Goal: Navigation & Orientation: Find specific page/section

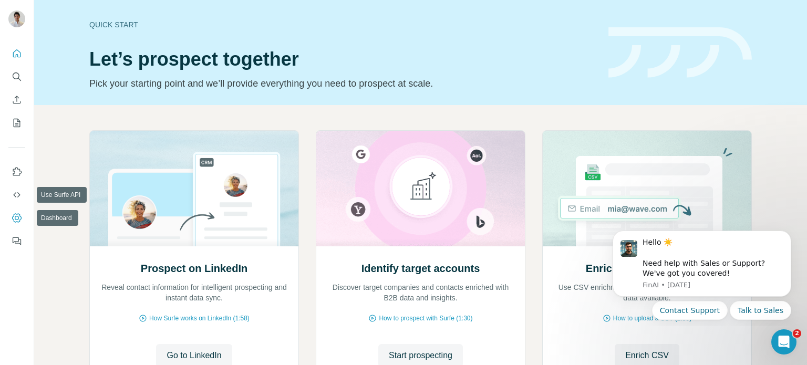
click at [21, 218] on icon "Dashboard" at bounding box center [16, 217] width 9 height 9
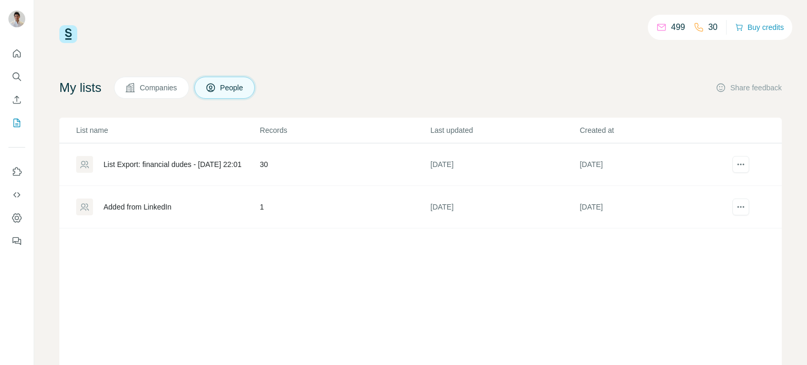
click at [622, 208] on td "7 days ago" at bounding box center [653, 207] width 149 height 43
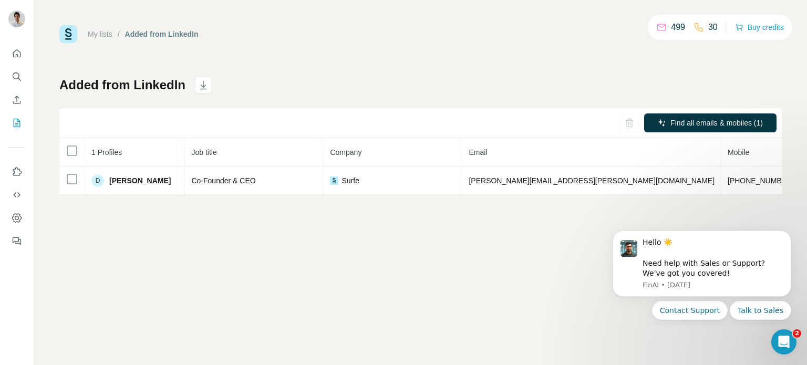
scroll to position [0, 131]
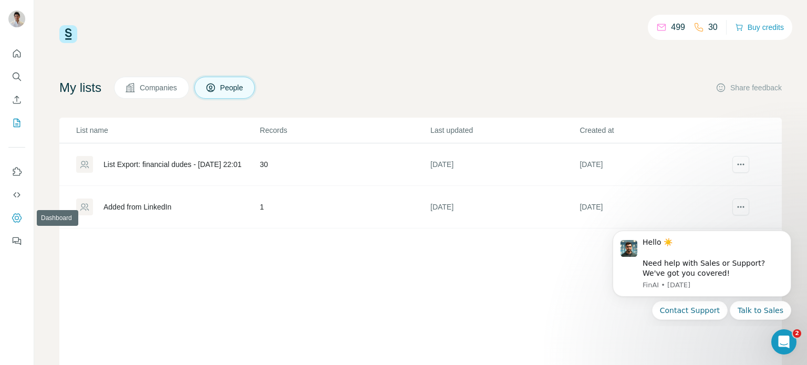
click at [18, 214] on icon "Dashboard" at bounding box center [16, 217] width 9 height 9
